Goal: Use online tool/utility: Utilize a website feature to perform a specific function

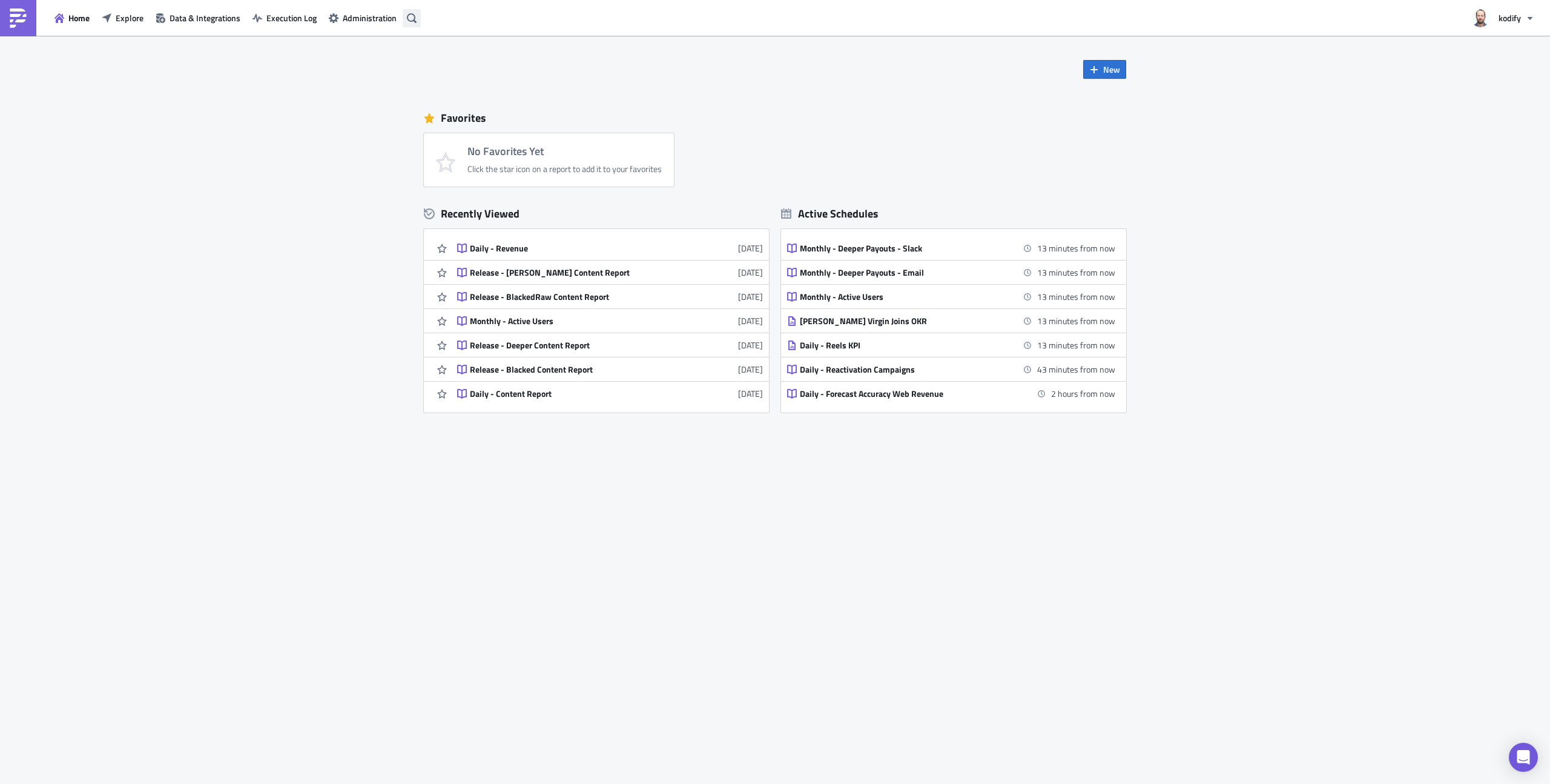
click at [410, 18] on icon "button" at bounding box center [411, 18] width 10 height 10
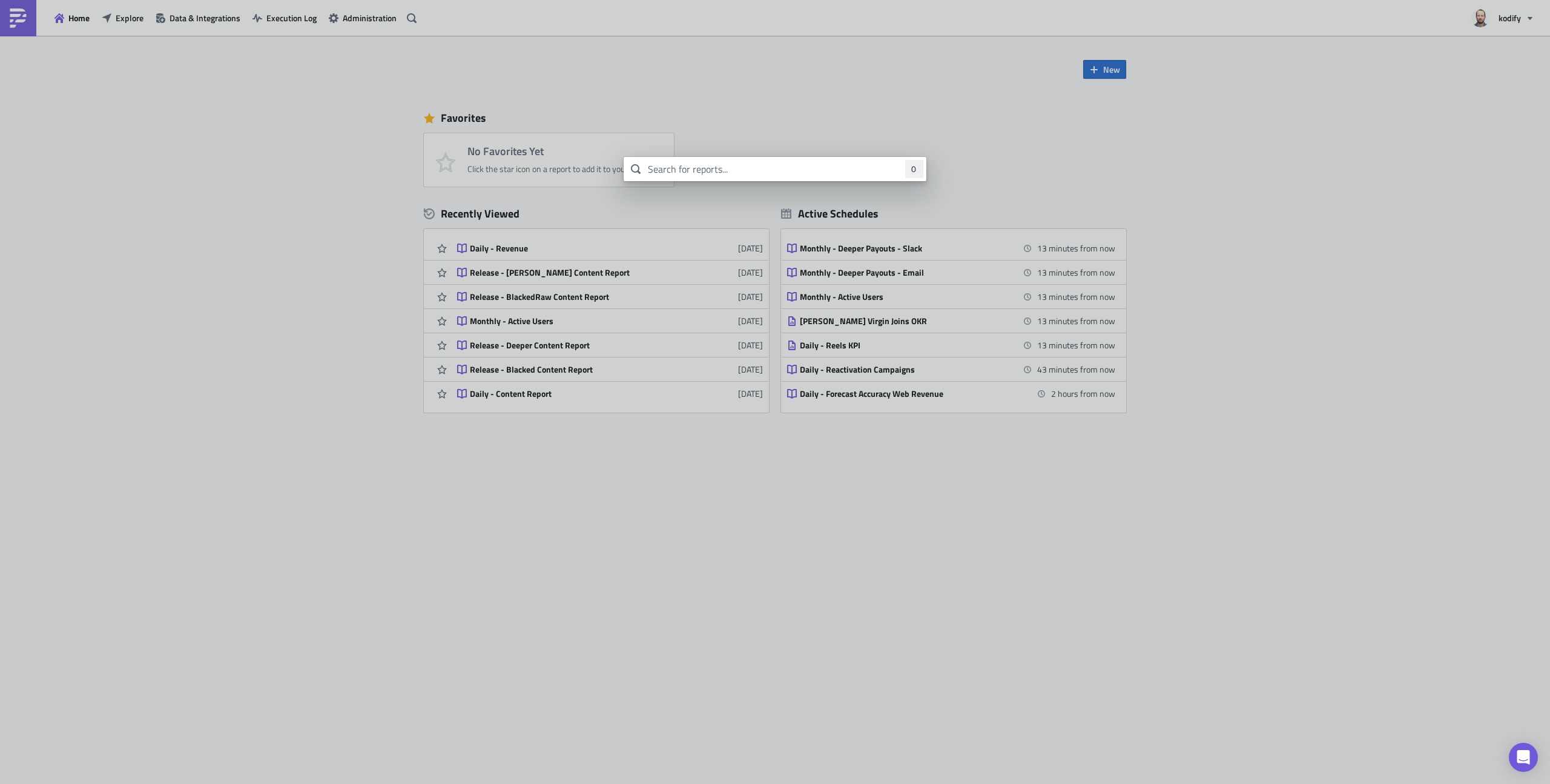
click at [793, 171] on input "text" at bounding box center [775, 169] width 303 height 24
click at [795, 176] on input "CB Ratio" at bounding box center [775, 169] width 303 height 24
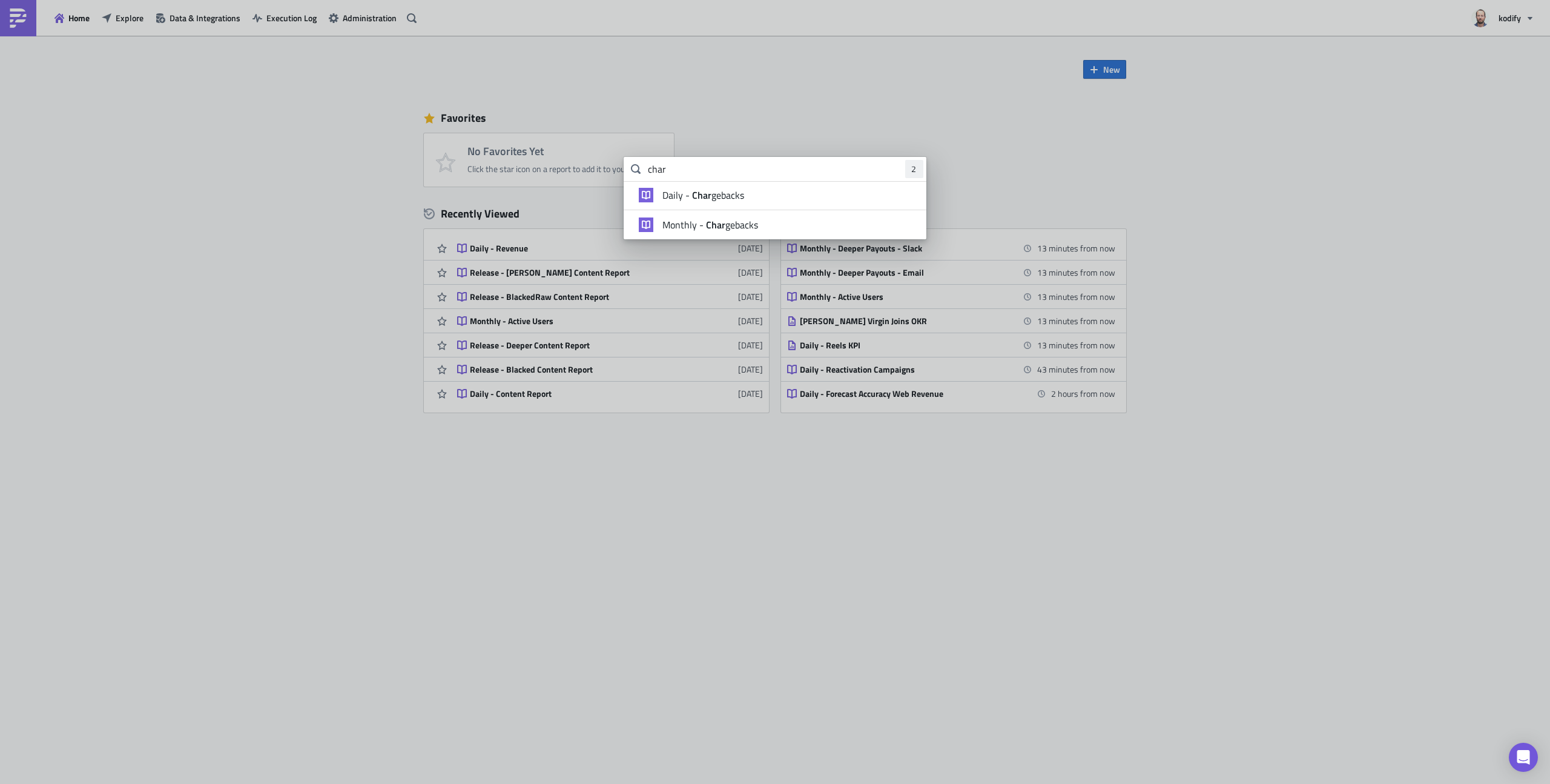
type input "char"
click at [743, 201] on li "Daily - Char gebacks" at bounding box center [775, 196] width 303 height 29
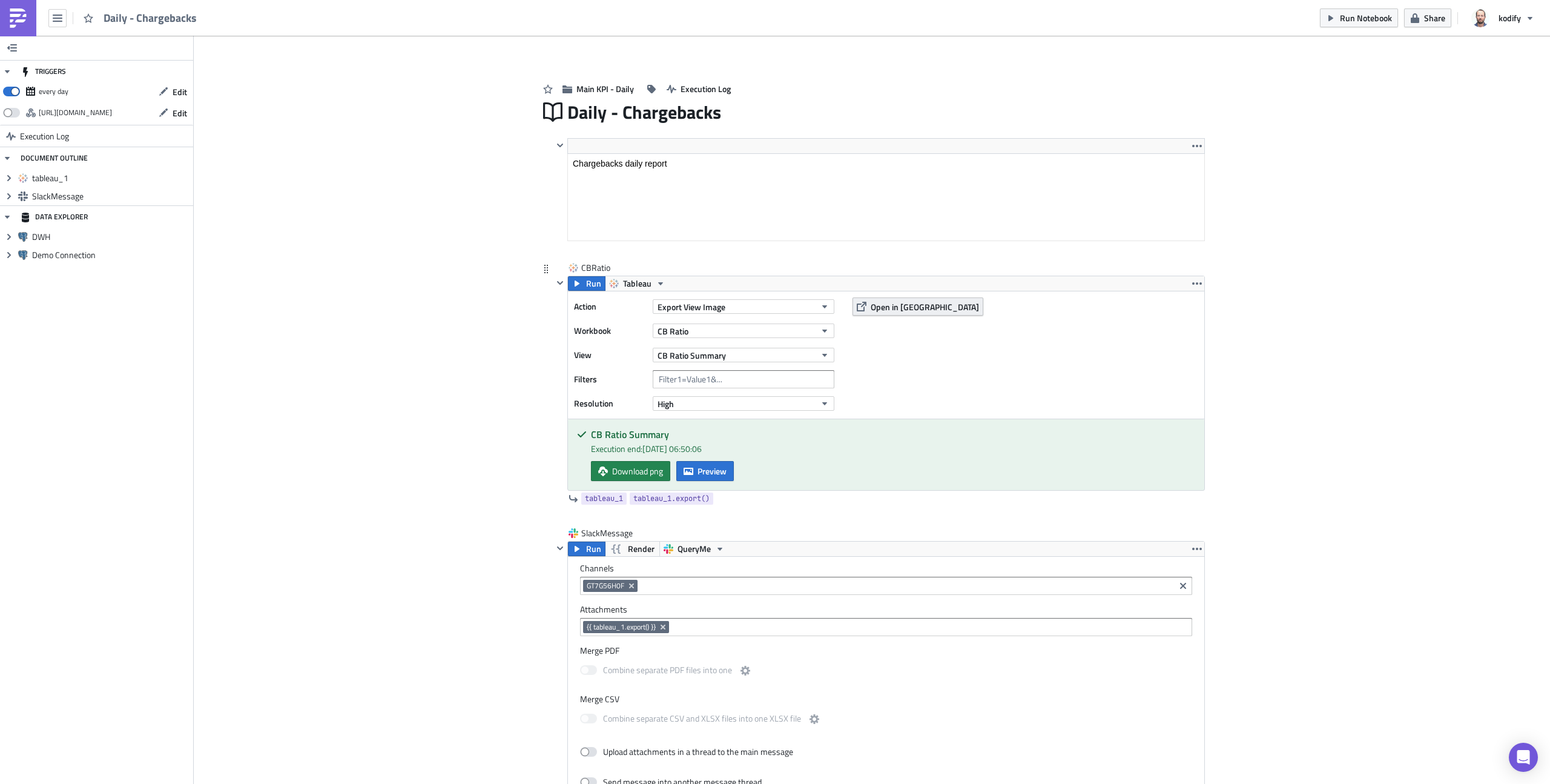
click at [905, 309] on span "Open in [GEOGRAPHIC_DATA]" at bounding box center [925, 307] width 108 height 13
